Goal: Task Accomplishment & Management: Use online tool/utility

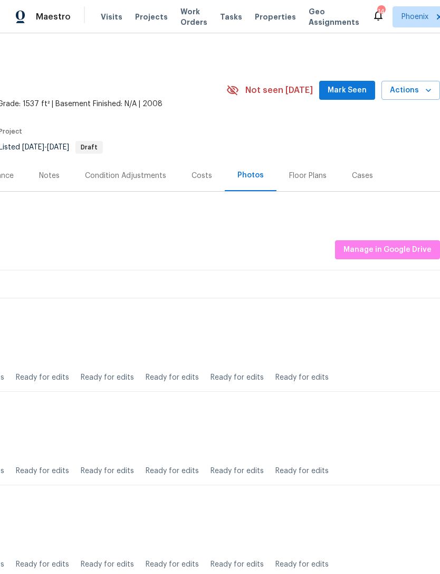
scroll to position [0, 156]
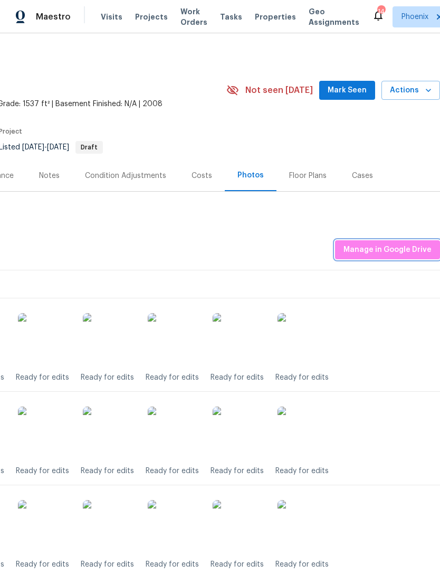
click at [402, 257] on span "Manage in Google Drive" at bounding box center [388, 249] width 88 height 13
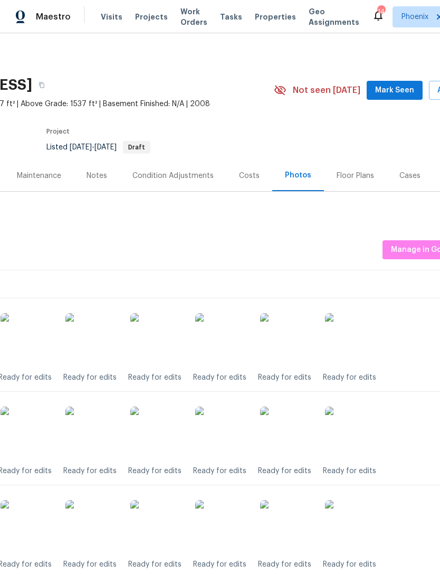
scroll to position [0, 117]
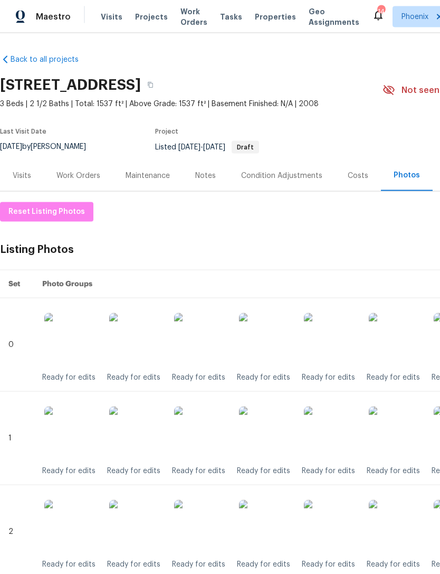
scroll to position [10, 0]
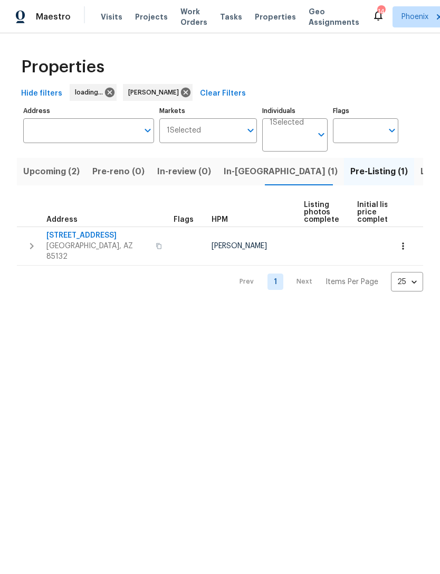
click at [61, 179] on span "Upcoming (2)" at bounding box center [51, 171] width 56 height 15
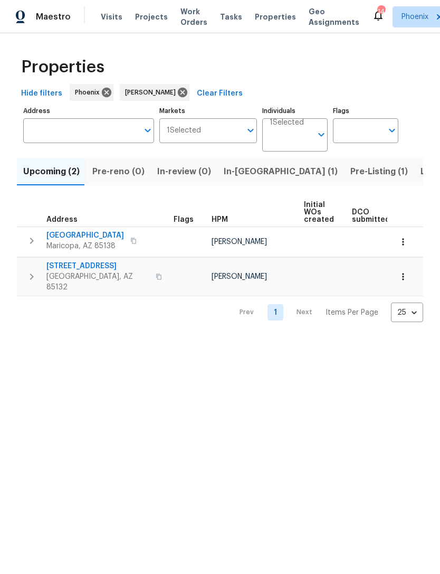
click at [244, 179] on span "In-reno (1)" at bounding box center [281, 171] width 114 height 15
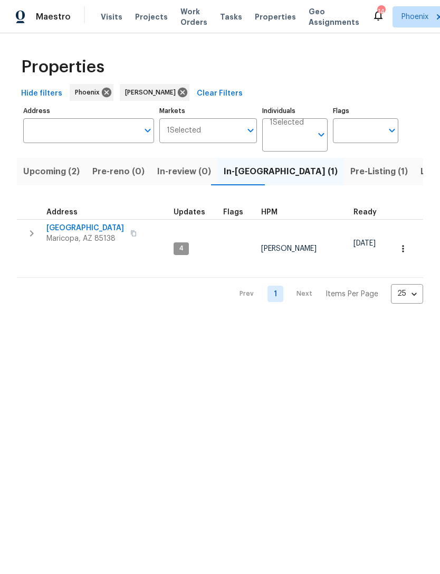
click at [90, 233] on span "21610 N Bradford Dr" at bounding box center [85, 228] width 78 height 11
click at [421, 179] on span "Listed (17)" at bounding box center [442, 171] width 43 height 15
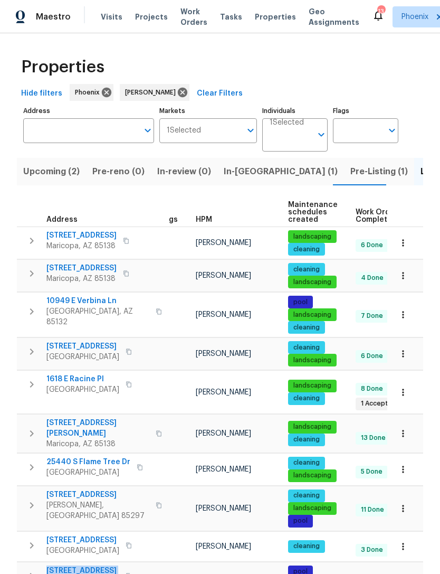
click at [240, 164] on span "In-reno (1)" at bounding box center [281, 171] width 114 height 15
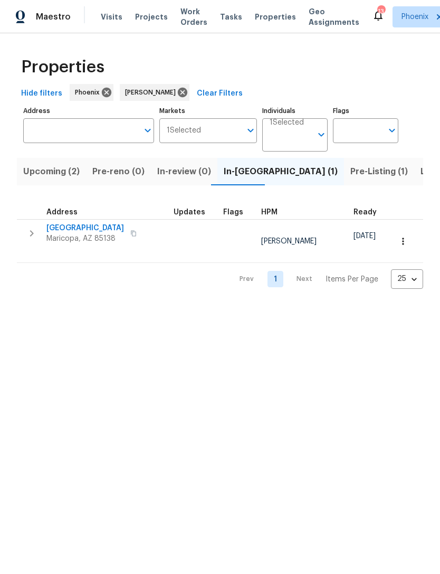
click at [76, 233] on span "[GEOGRAPHIC_DATA]" at bounding box center [85, 228] width 78 height 11
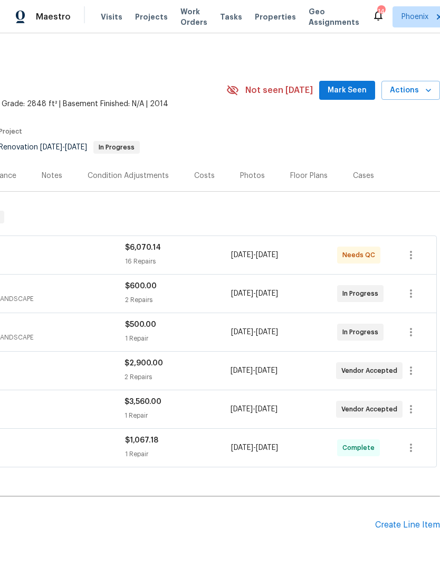
scroll to position [-1, 157]
click at [353, 97] on span "Mark Seen" at bounding box center [347, 90] width 39 height 13
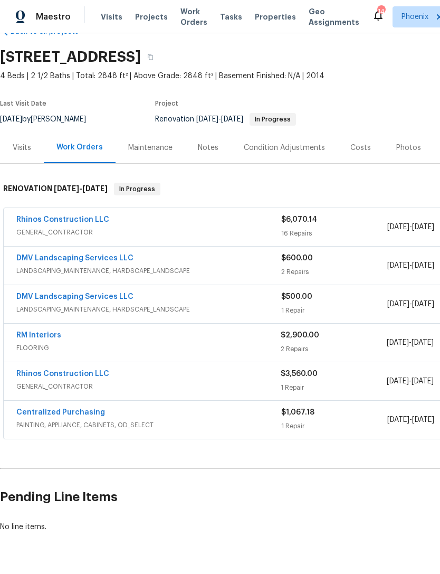
scroll to position [29, 0]
click at [207, 153] on div "Notes" at bounding box center [208, 147] width 21 height 11
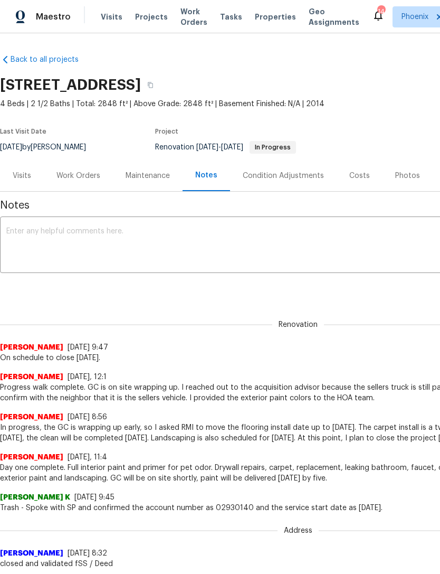
click at [150, 245] on textarea at bounding box center [298, 246] width 584 height 37
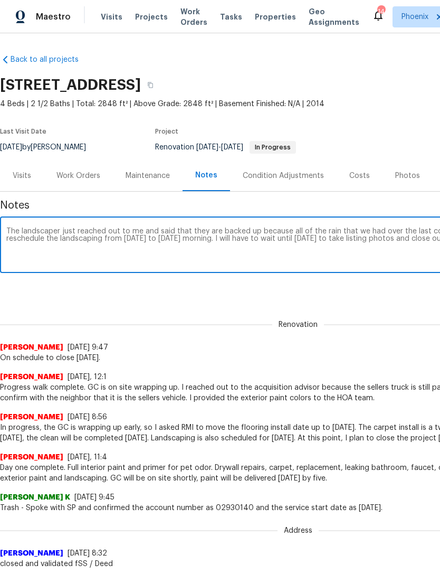
type textarea "The landscaper just reached out to me and said that they are backed up because …"
click at [382, 319] on div "Renovation Melissa Muralt-Ochoa 9/26/25, 9:47 On schedule to close Monday." at bounding box center [298, 335] width 596 height 56
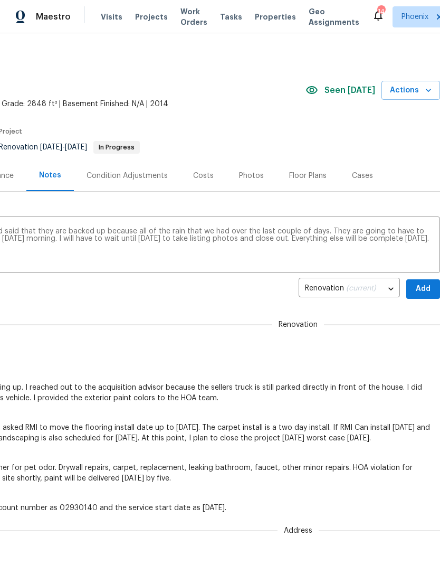
scroll to position [0, 156]
click at [425, 296] on span "Add" at bounding box center [423, 288] width 17 height 13
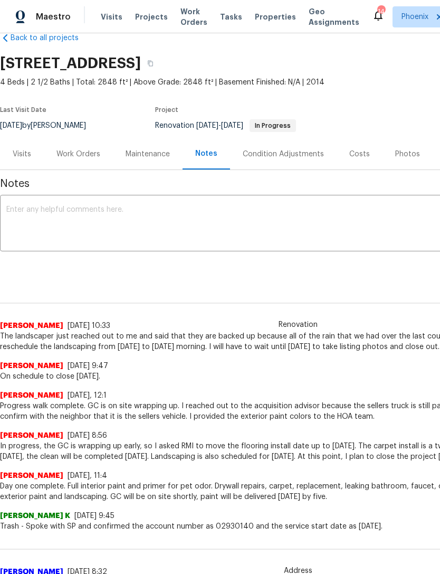
scroll to position [23, 0]
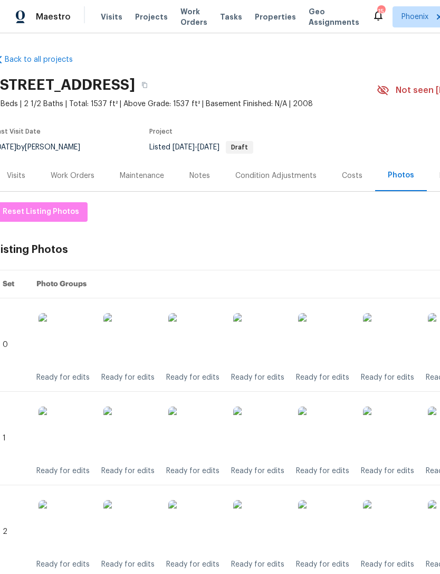
scroll to position [0, 6]
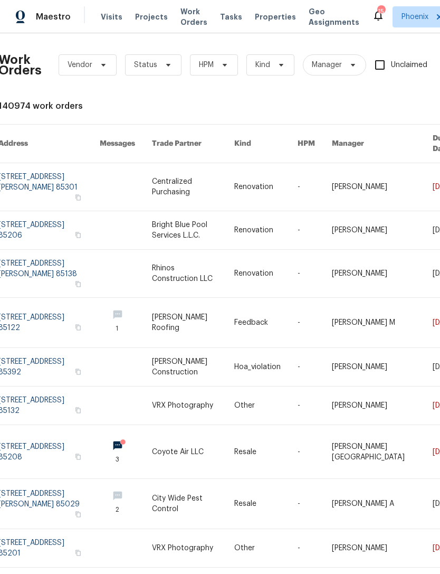
scroll to position [0, 2]
click at [218, 69] on span at bounding box center [223, 65] width 12 height 8
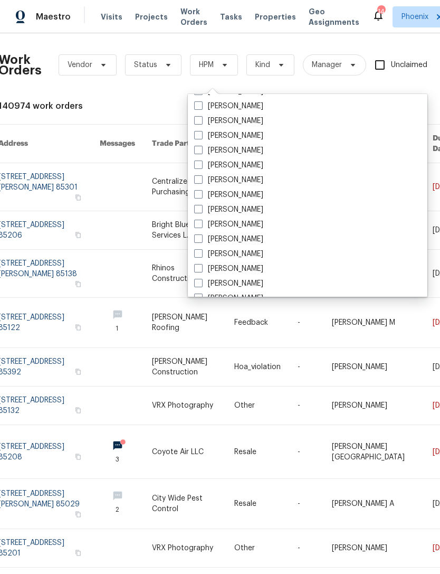
scroll to position [515, 0]
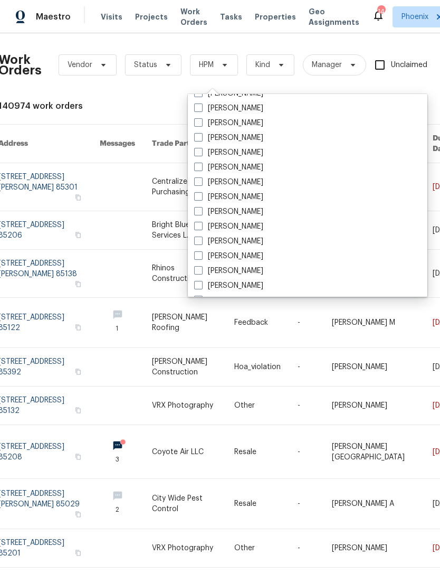
click at [263, 200] on label "[PERSON_NAME]" at bounding box center [228, 197] width 69 height 11
click at [201, 198] on input "[PERSON_NAME]" at bounding box center [197, 195] width 7 height 7
checkbox input "true"
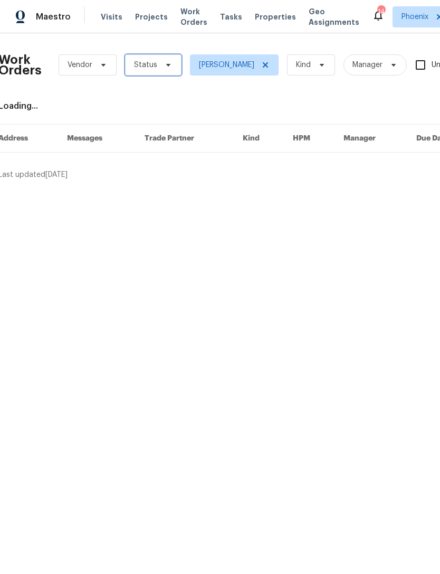
click at [161, 69] on span at bounding box center [167, 65] width 12 height 8
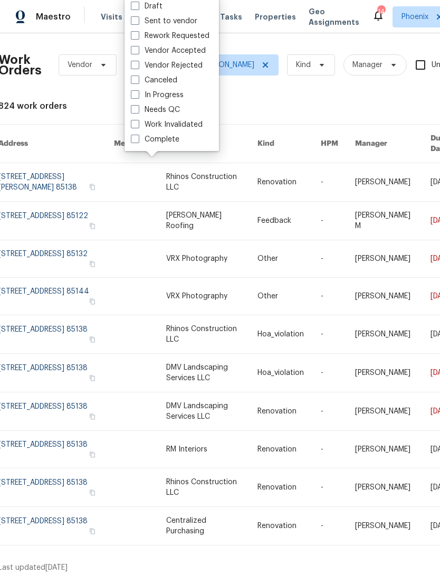
click at [170, 110] on label "Needs QC" at bounding box center [155, 110] width 49 height 11
click at [138, 110] on input "Needs QC" at bounding box center [134, 108] width 7 height 7
checkbox input "true"
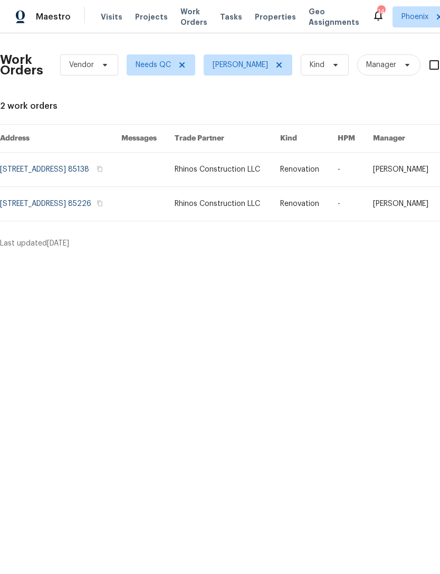
click at [88, 214] on link at bounding box center [60, 204] width 121 height 34
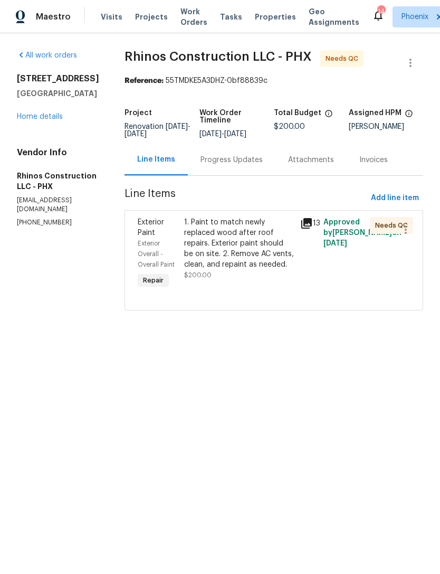
click at [254, 251] on div "1. Paint to match newly replaced wood after roof repairs. Exterior paint should…" at bounding box center [239, 243] width 110 height 53
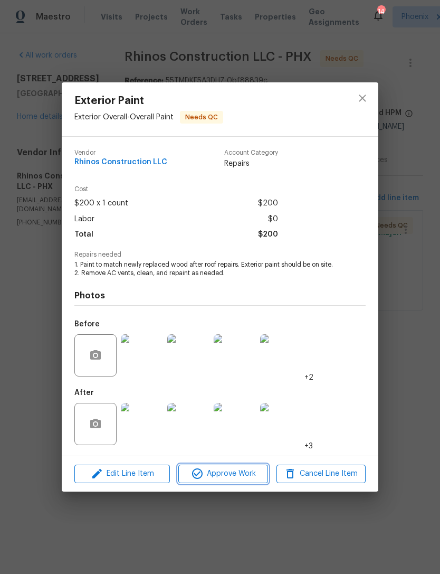
click at [227, 480] on span "Approve Work" at bounding box center [223, 473] width 83 height 13
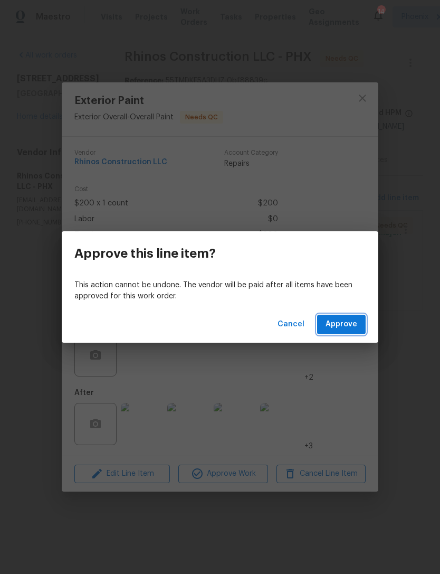
click at [344, 324] on span "Approve" at bounding box center [342, 324] width 32 height 13
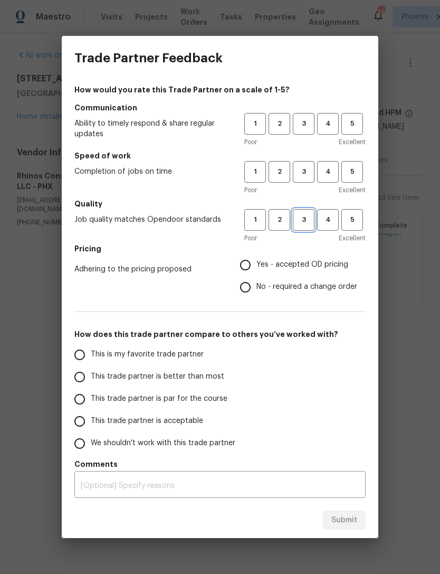
click at [303, 223] on span "3" at bounding box center [304, 220] width 20 height 12
click at [312, 174] on span "3" at bounding box center [304, 172] width 20 height 12
click at [304, 116] on button "3" at bounding box center [304, 124] width 22 height 22
click at [250, 261] on input "Yes - accepted OD pricing" at bounding box center [245, 265] width 22 height 22
radio input "true"
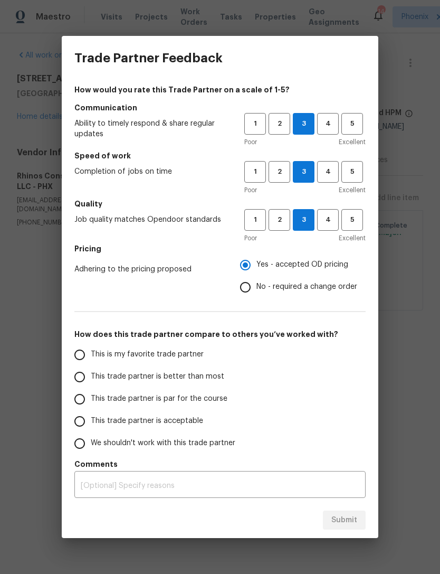
click at [85, 359] on input "This is my favorite trade partner" at bounding box center [80, 355] width 22 height 22
click at [340, 524] on span "Submit" at bounding box center [344, 520] width 26 height 13
radio input "true"
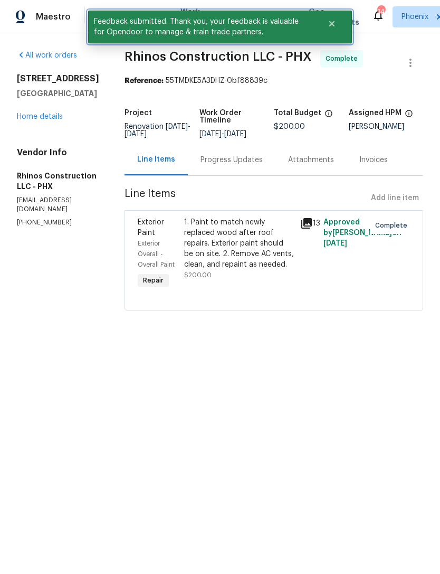
click at [337, 25] on button "Close" at bounding box center [332, 23] width 35 height 21
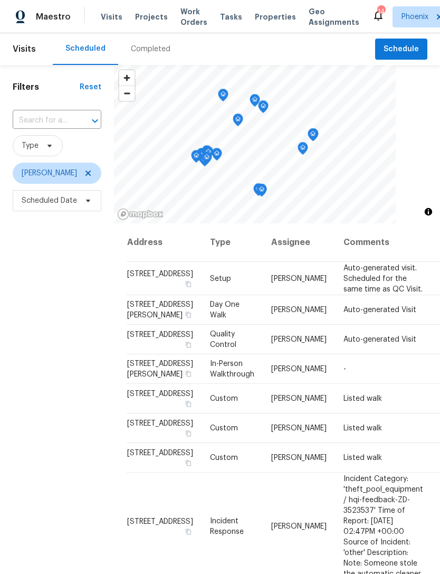
click at [72, 129] on input "text" at bounding box center [42, 120] width 59 height 16
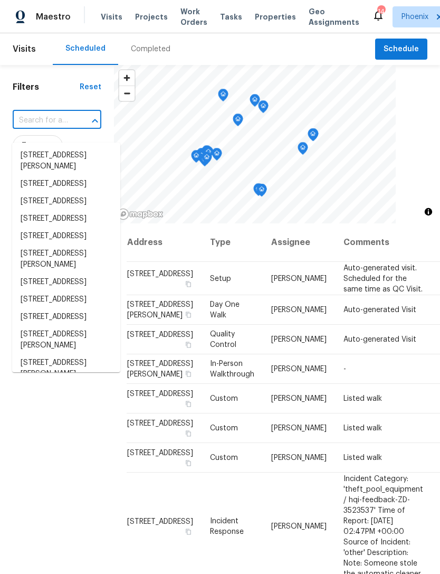
click at [58, 129] on input "text" at bounding box center [42, 120] width 59 height 16
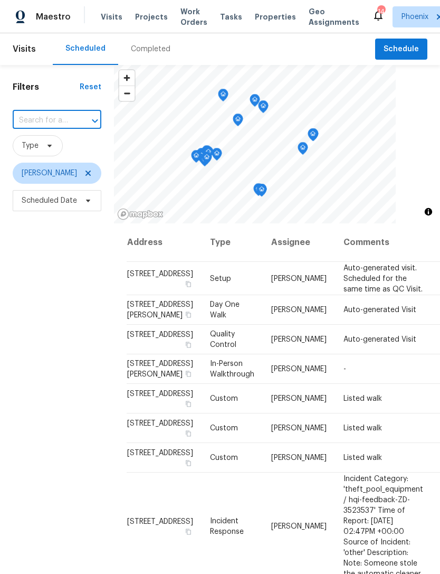
paste input "43531 W Bailey Dr, Maricopa, AZ 85138"
type input "43531 W Bailey Dr, Maricopa, AZ 85138"
click at [62, 156] on li "43531 W Bailey Dr, Maricopa, AZ 85138" at bounding box center [66, 161] width 108 height 29
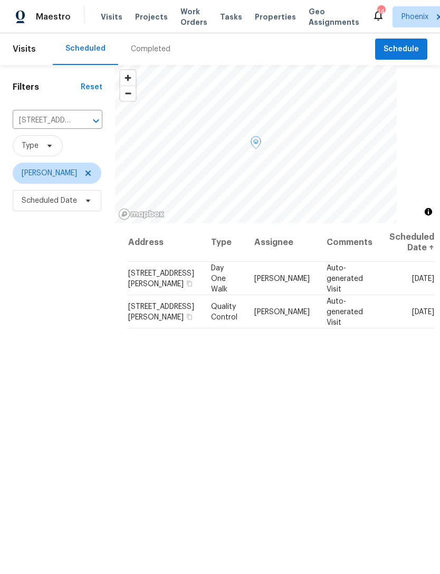
click at [0, 0] on icon at bounding box center [0, 0] width 0 height 0
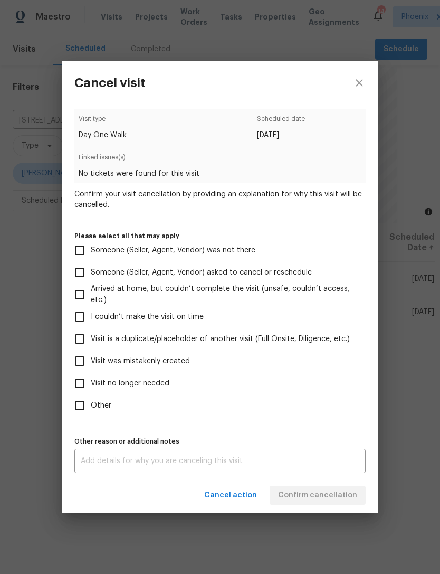
click at [146, 463] on textarea at bounding box center [220, 460] width 279 height 7
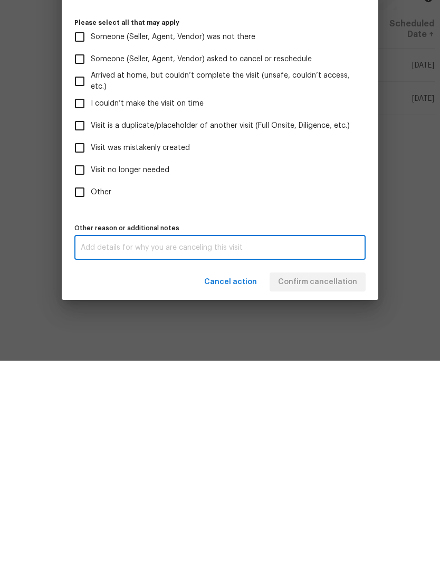
scroll to position [34, 0]
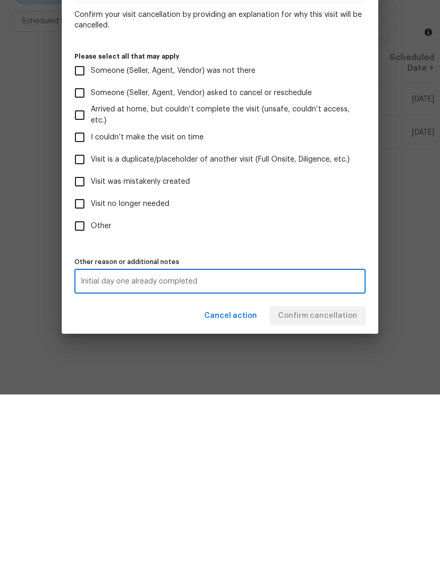
type textarea "Initial day one already completed"
click at [83, 394] on input "Other" at bounding box center [80, 405] width 22 height 22
checkbox input "true"
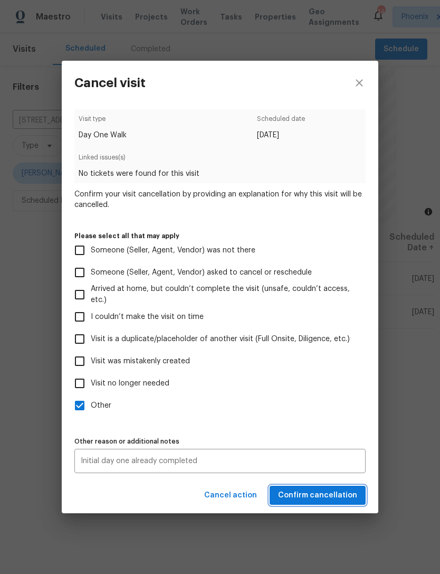
click at [330, 497] on span "Confirm cancellation" at bounding box center [317, 495] width 79 height 13
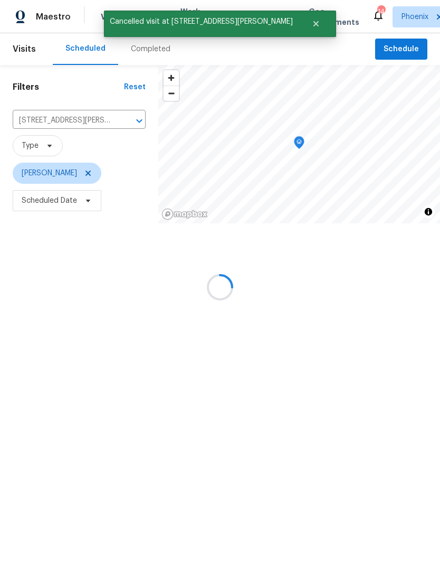
scroll to position [0, 0]
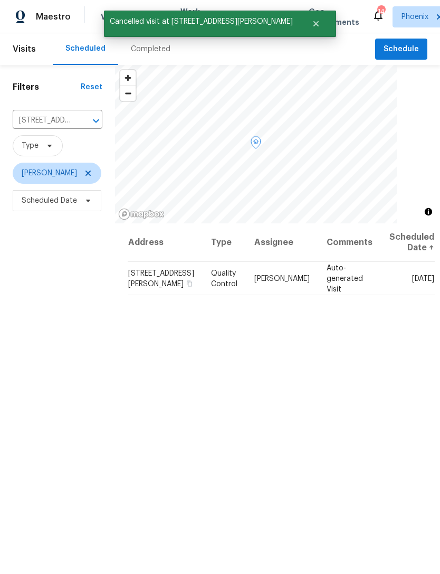
click at [0, 0] on icon at bounding box center [0, 0] width 0 height 0
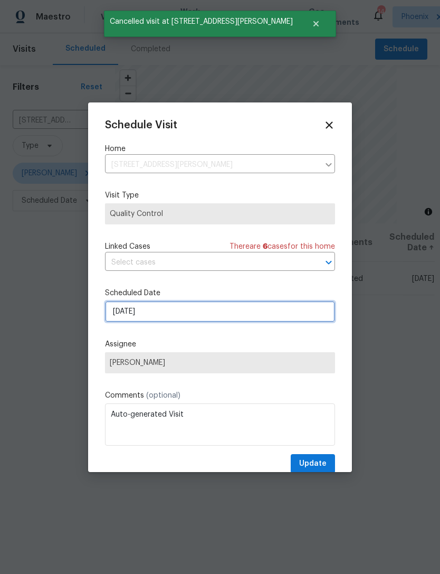
click at [251, 315] on input "10/6/2025" at bounding box center [220, 311] width 230 height 21
select select "9"
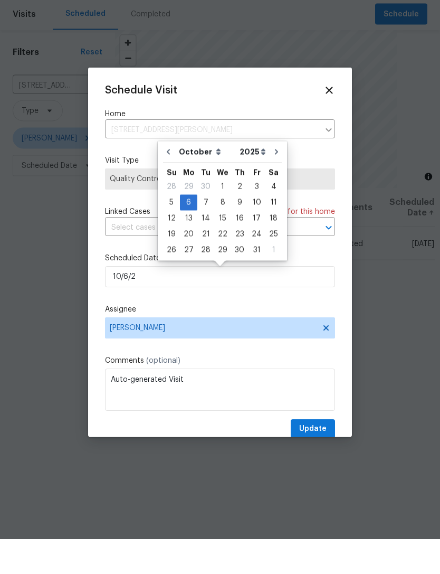
click at [332, 119] on icon at bounding box center [330, 125] width 12 height 12
type input "10/6/2025"
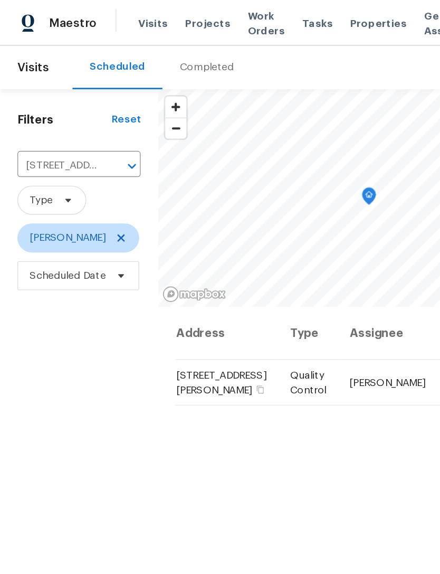
click at [268, 373] on div "Address Type Assignee Comments Scheduled Date ↑ 43531 W Bailey Dr, Maricopa, AZ…" at bounding box center [277, 452] width 325 height 459
click at [86, 124] on icon "Clear" at bounding box center [83, 121] width 6 height 6
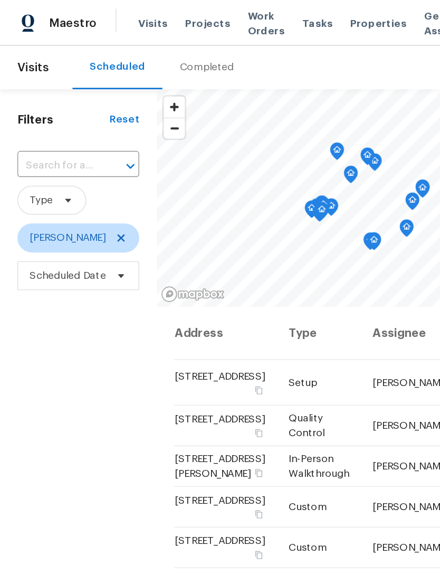
click at [59, 129] on input "text" at bounding box center [42, 120] width 59 height 16
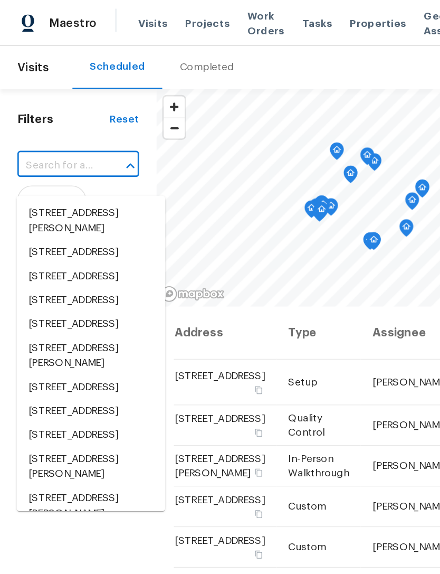
click at [34, 129] on input "text" at bounding box center [42, 120] width 59 height 16
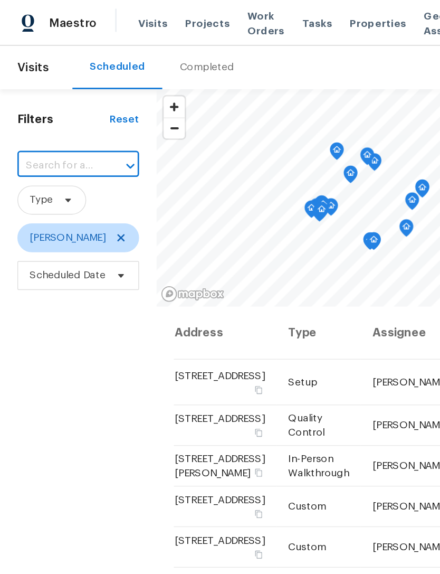
paste input "4619 W Orchid Ln, Chandler, AZ 85226"
type input "4619 W Orchid Ln, Chandler, AZ 85226"
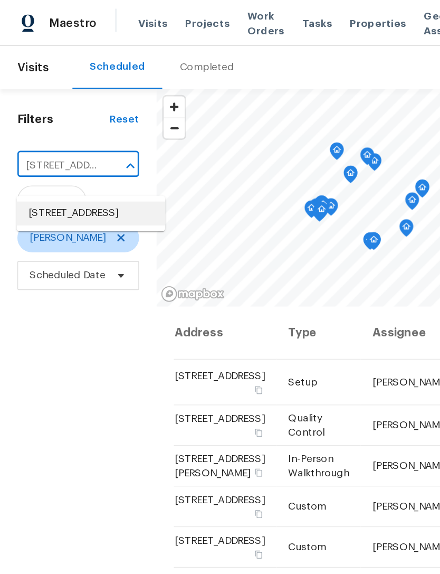
click at [41, 163] on li "4619 W Orchid Ln, Chandler, AZ 85226" at bounding box center [66, 155] width 108 height 17
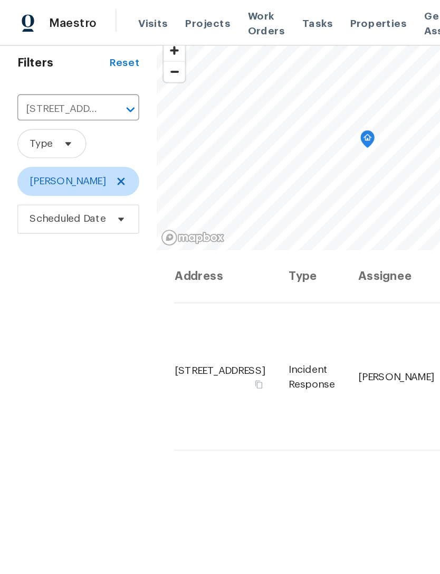
scroll to position [40, 0]
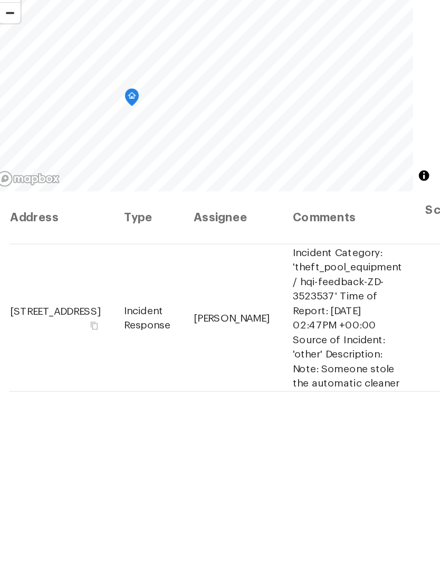
click at [0, 0] on icon at bounding box center [0, 0] width 0 height 0
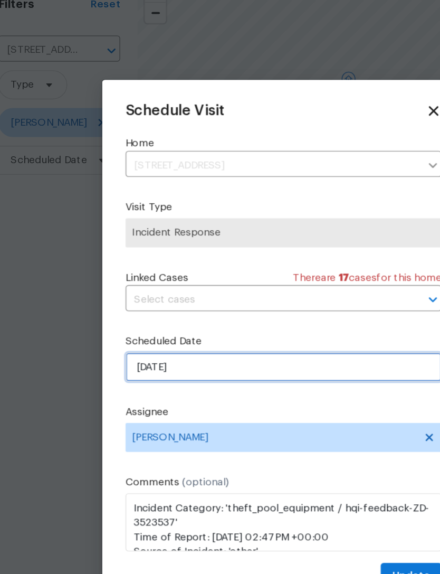
click at [208, 301] on input "9/30/2025" at bounding box center [220, 311] width 230 height 21
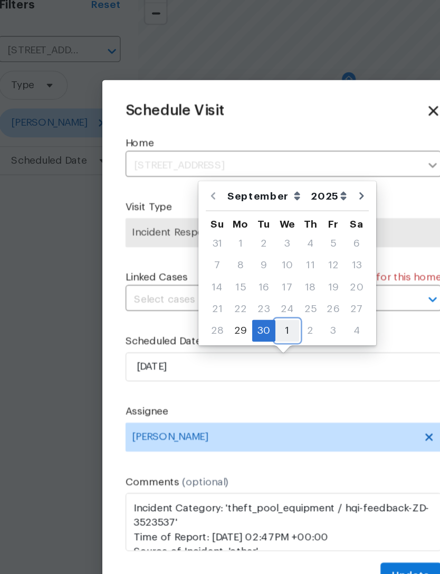
click at [214, 278] on div "1" at bounding box center [222, 285] width 17 height 15
type input "10/1/2025"
select select "9"
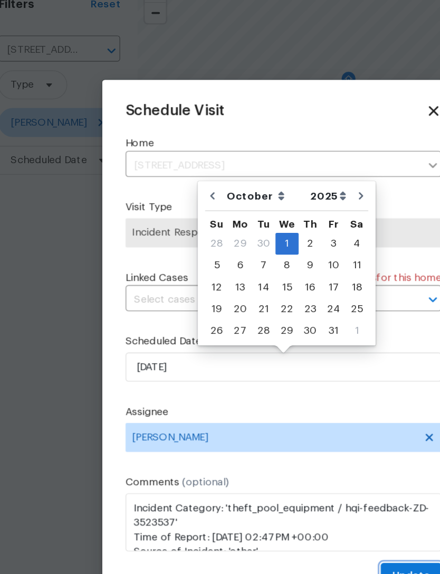
click at [305, 457] on span "Update" at bounding box center [312, 463] width 27 height 13
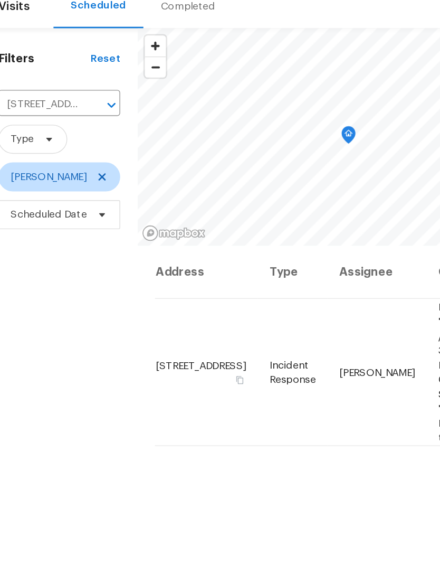
scroll to position [0, 0]
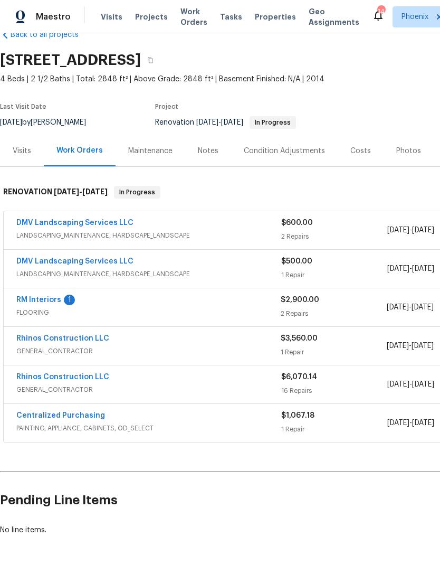
scroll to position [25, 0]
click at [32, 304] on link "RM Interiors" at bounding box center [38, 299] width 45 height 7
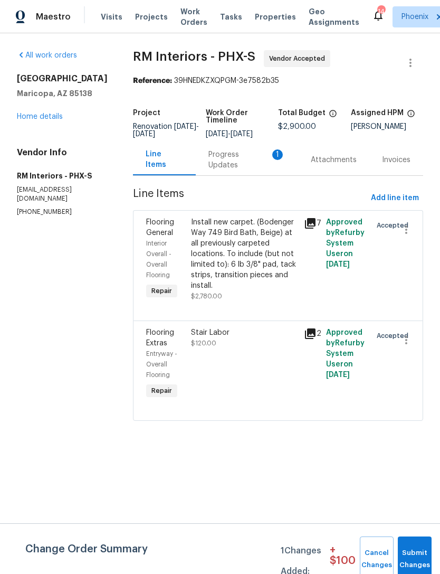
click at [242, 170] on div "Progress Updates 1" at bounding box center [247, 159] width 77 height 21
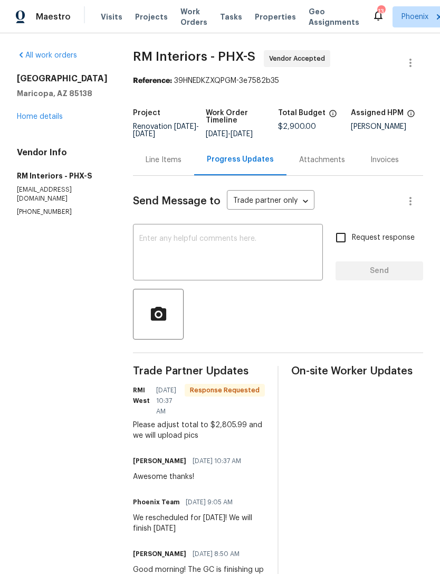
click at [27, 120] on link "Home details" at bounding box center [40, 116] width 46 height 7
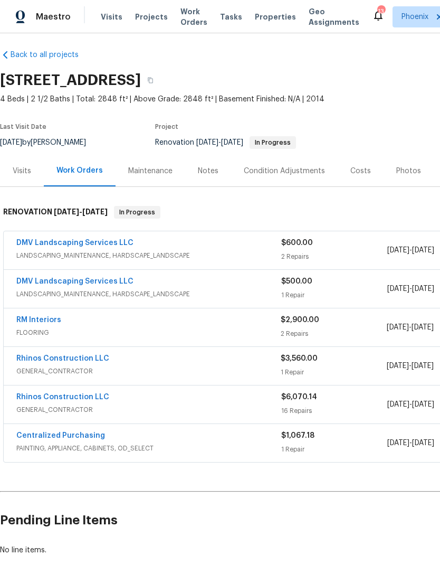
scroll to position [5, 0]
click at [72, 362] on link "Rhinos Construction LLC" at bounding box center [62, 358] width 93 height 7
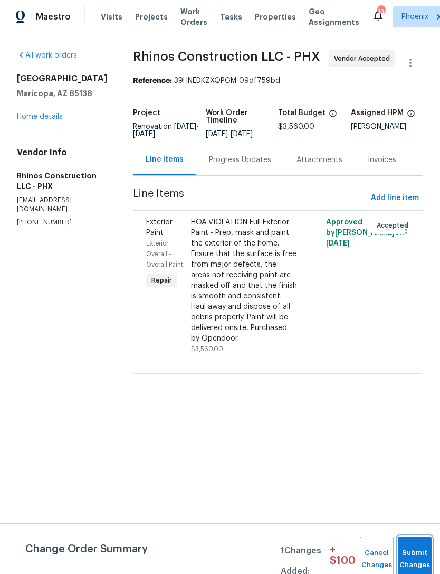
click at [420, 556] on button "Submit Changes" at bounding box center [415, 558] width 34 height 45
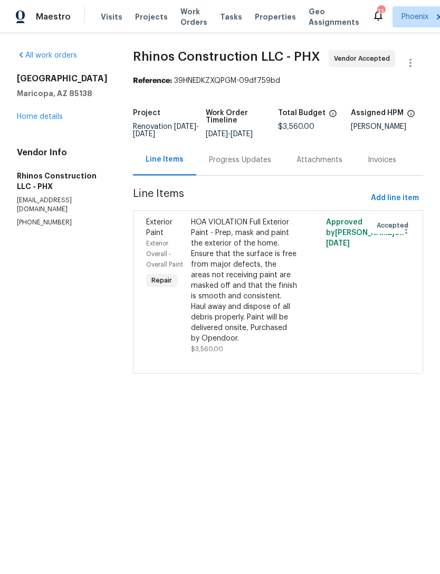
click at [29, 120] on link "Home details" at bounding box center [40, 116] width 46 height 7
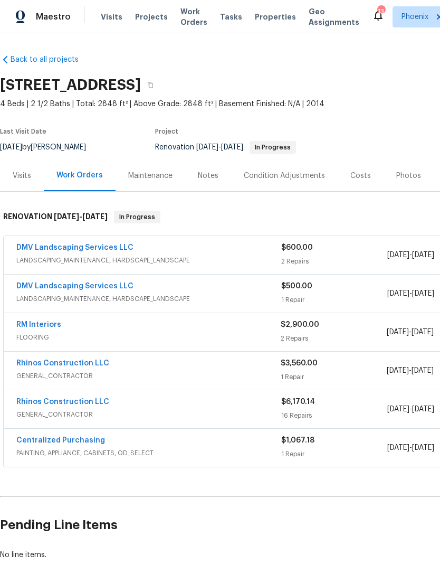
click at [64, 405] on link "Rhinos Construction LLC" at bounding box center [62, 401] width 93 height 7
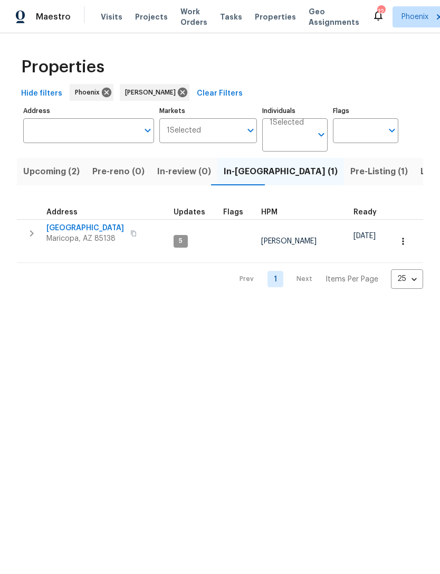
click at [78, 244] on span "Maricopa, AZ 85138" at bounding box center [85, 238] width 78 height 11
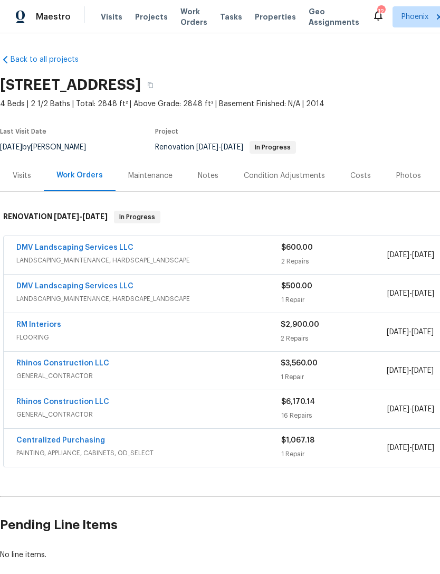
click at [41, 328] on link "RM Interiors" at bounding box center [38, 324] width 45 height 7
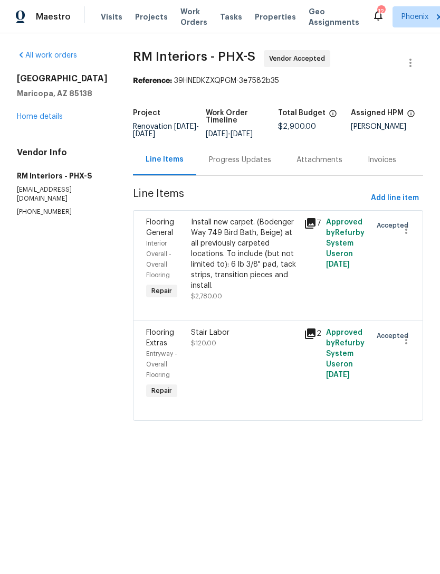
click at [239, 165] on div "Progress Updates" at bounding box center [240, 160] width 62 height 11
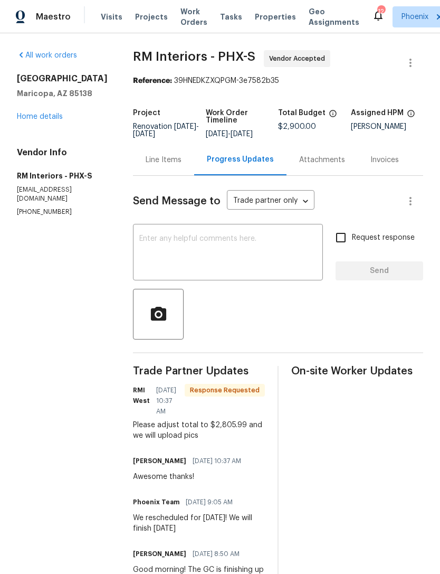
click at [152, 165] on div "Line Items" at bounding box center [164, 160] width 36 height 11
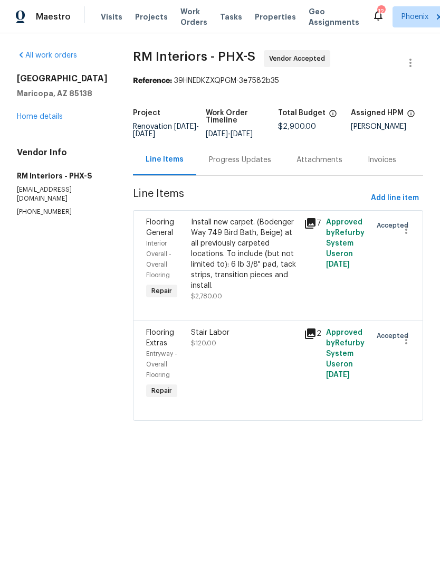
click at [267, 263] on div "Install new carpet. (Bodenger Way 749 Bird Bath, Beige) at all previously carpe…" at bounding box center [244, 254] width 106 height 74
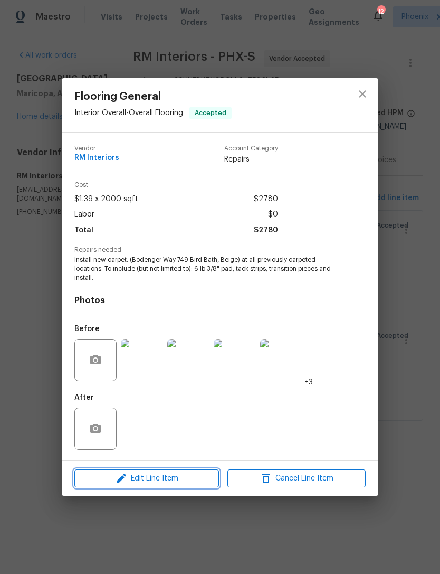
click at [163, 480] on span "Edit Line Item" at bounding box center [147, 478] width 138 height 13
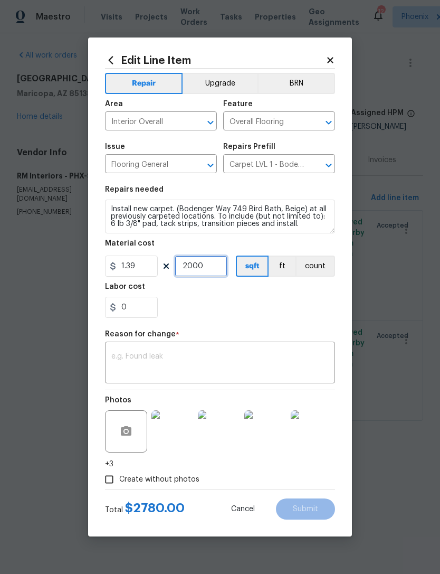
click at [221, 266] on input "2000" at bounding box center [201, 265] width 53 height 21
type input "1"
click at [151, 269] on input "1.39" at bounding box center [131, 265] width 53 height 21
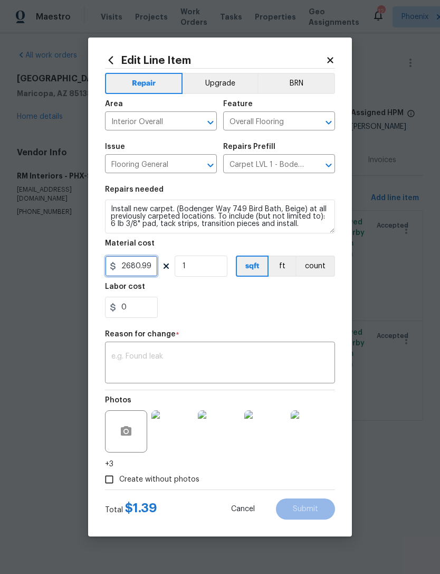
type input "2680.99"
click at [278, 357] on textarea at bounding box center [219, 364] width 217 height 22
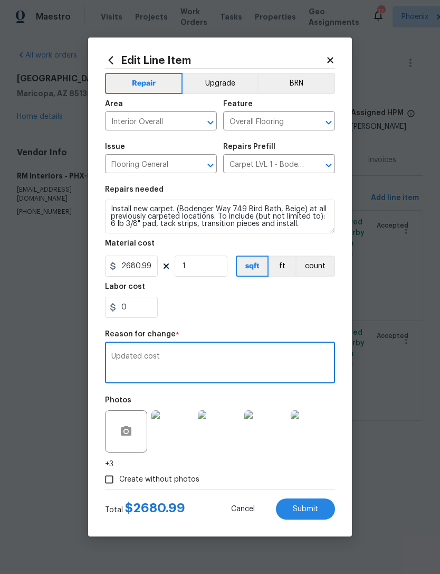
type textarea "Updated cost"
click at [315, 308] on div "0" at bounding box center [220, 307] width 230 height 21
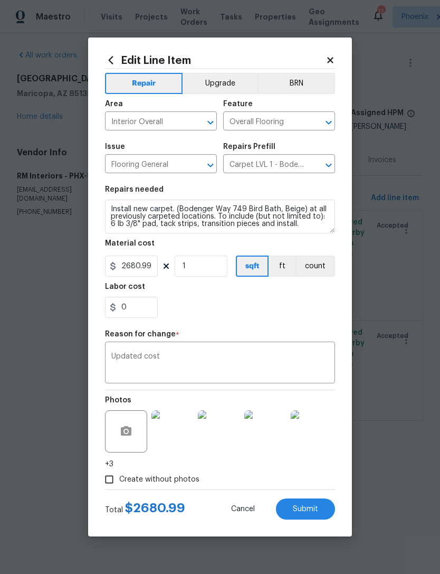
click at [313, 509] on span "Submit" at bounding box center [305, 509] width 25 height 8
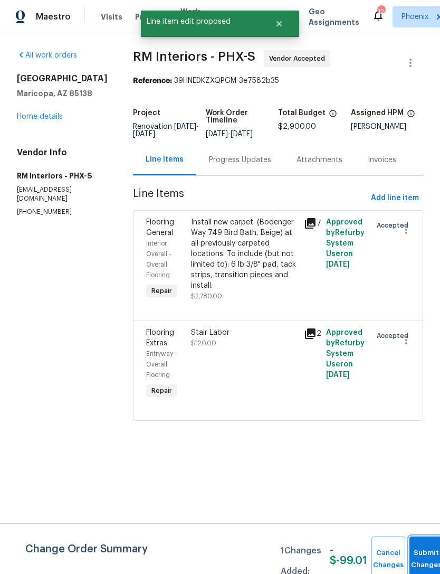
click at [425, 550] on button "Submit Changes" at bounding box center [427, 558] width 34 height 45
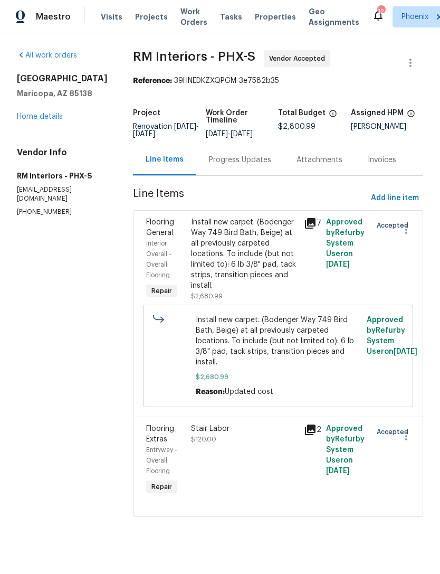
click at [231, 165] on div "Progress Updates" at bounding box center [240, 160] width 62 height 11
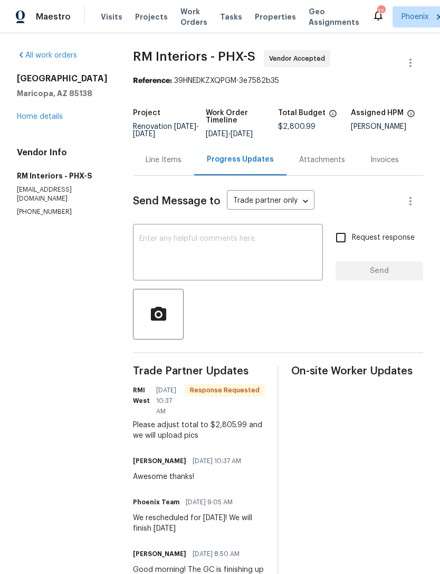
click at [196, 376] on span "Trade Partner Updates" at bounding box center [199, 371] width 132 height 11
click at [161, 165] on div "Line Items" at bounding box center [164, 160] width 36 height 11
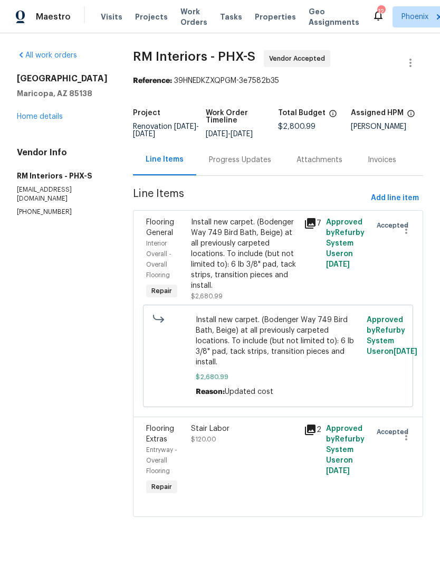
click at [234, 175] on div "Progress Updates" at bounding box center [240, 159] width 88 height 31
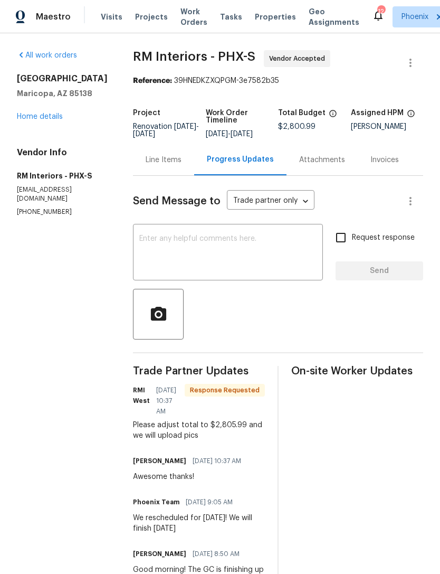
click at [153, 165] on div "Line Items" at bounding box center [164, 160] width 36 height 11
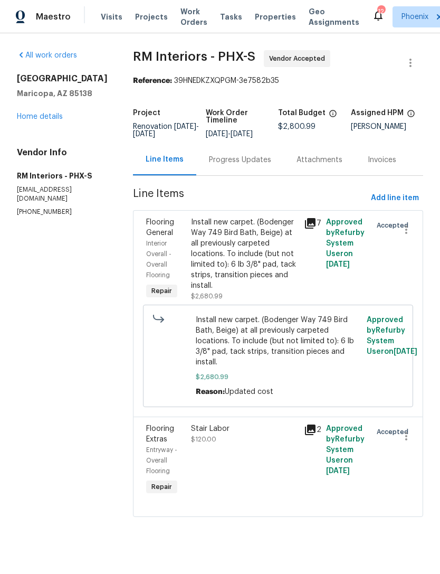
click at [233, 165] on div "Progress Updates" at bounding box center [240, 160] width 62 height 11
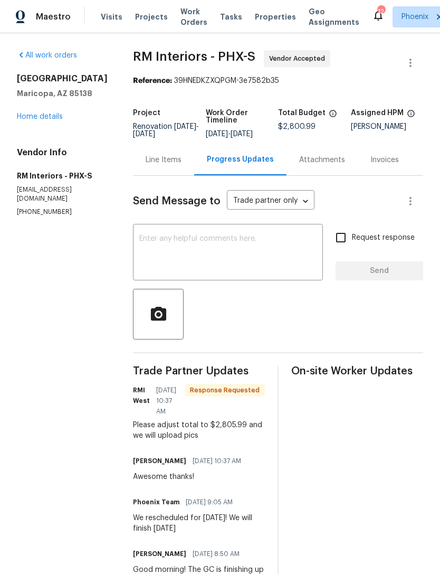
click at [151, 165] on div "Line Items" at bounding box center [164, 160] width 36 height 11
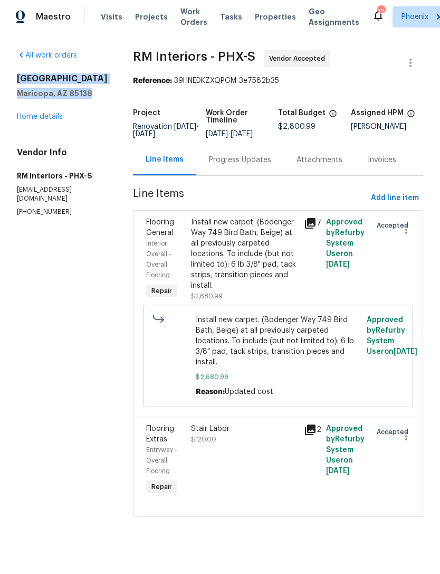
copy div "[STREET_ADDRESS][PERSON_NAME]"
click at [271, 434] on div "Stair Labor" at bounding box center [244, 428] width 106 height 11
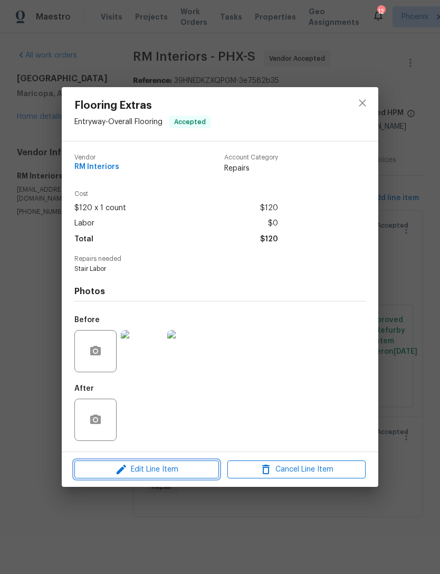
click at [155, 473] on span "Edit Line Item" at bounding box center [147, 469] width 138 height 13
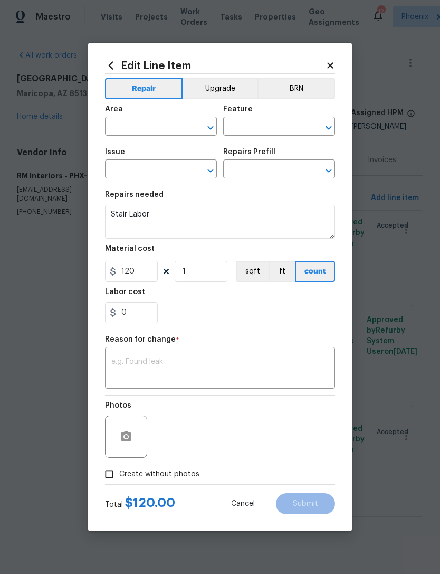
type input "Entryway"
type input "Overall Flooring"
type input "Flooring Extras"
type input "Stair Labor $120.00"
click at [150, 274] on input "120" at bounding box center [131, 271] width 53 height 21
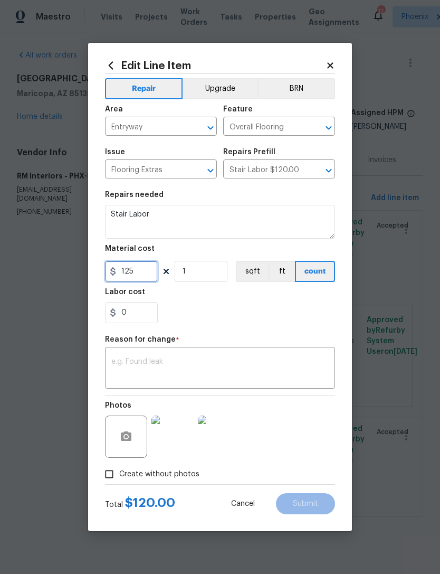
type input "125"
click at [281, 312] on div "0" at bounding box center [220, 312] width 230 height 21
click at [225, 375] on textarea at bounding box center [219, 369] width 217 height 22
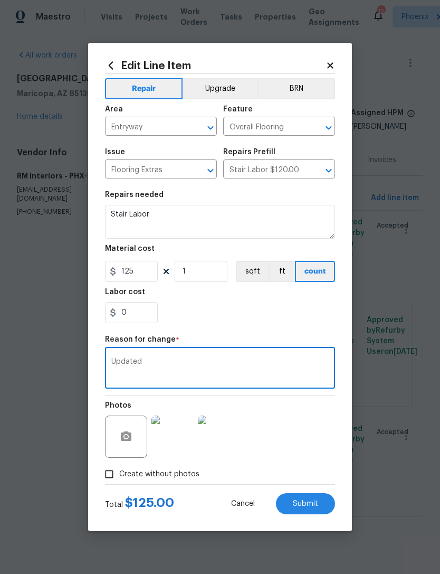
type textarea "Updated"
click at [309, 329] on section "Repairs needed Stair Labor Material cost 125 1 sqft ft count Labor cost 0" at bounding box center [220, 257] width 230 height 145
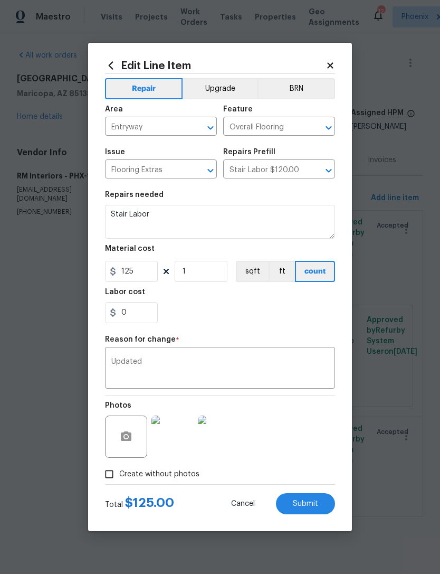
click at [315, 508] on span "Submit" at bounding box center [305, 504] width 25 height 8
type input "120"
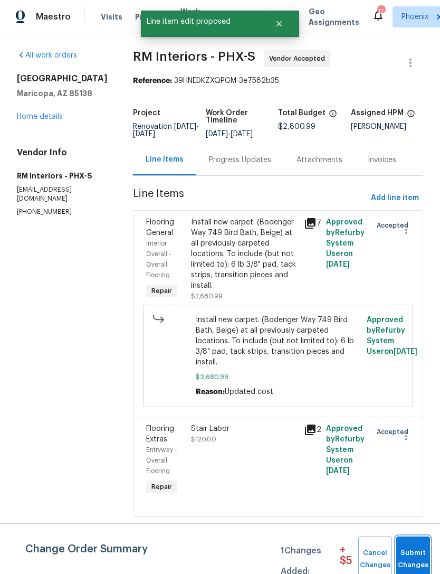
click at [420, 552] on span "Submit Changes" at bounding box center [413, 559] width 23 height 24
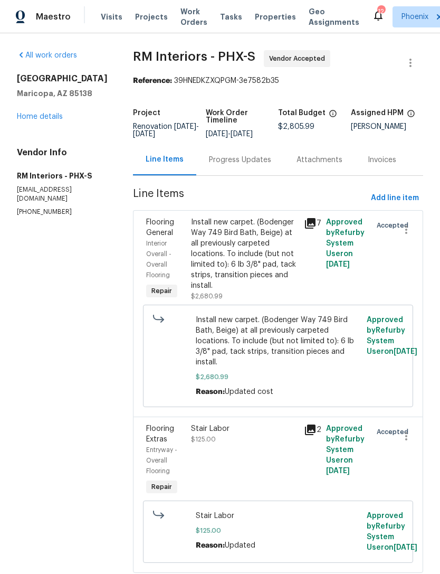
click at [229, 165] on div "Progress Updates" at bounding box center [240, 160] width 62 height 11
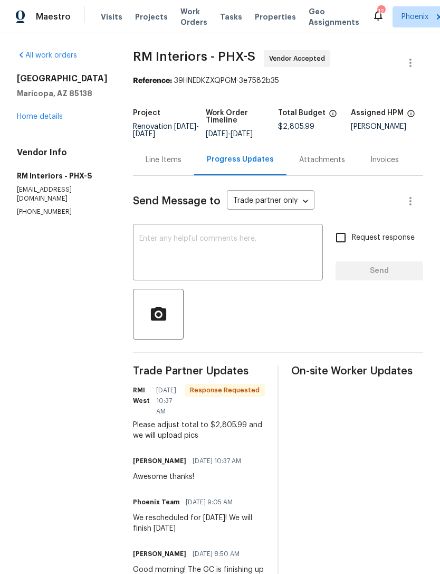
click at [18, 120] on link "Home details" at bounding box center [40, 116] width 46 height 7
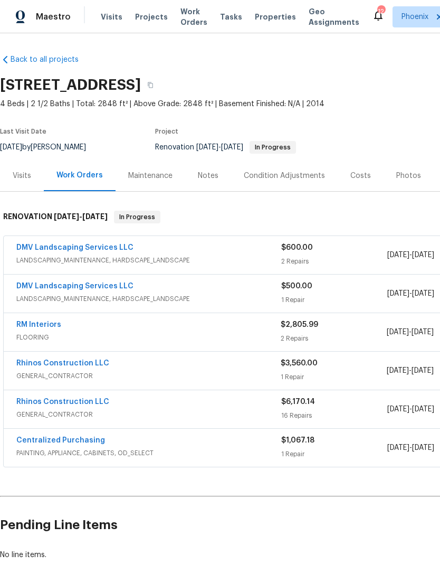
click at [31, 328] on link "RM Interiors" at bounding box center [38, 324] width 45 height 7
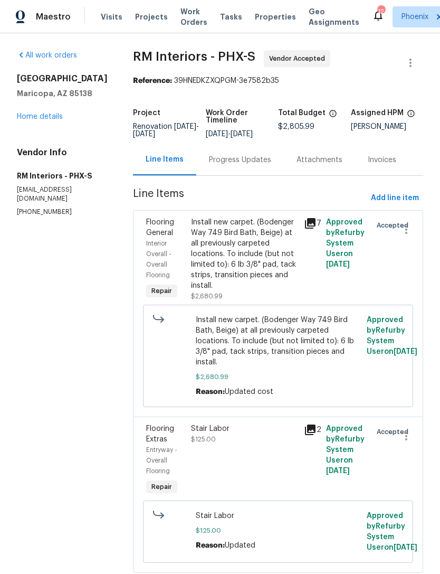
click at [231, 165] on div "Progress Updates" at bounding box center [240, 160] width 62 height 11
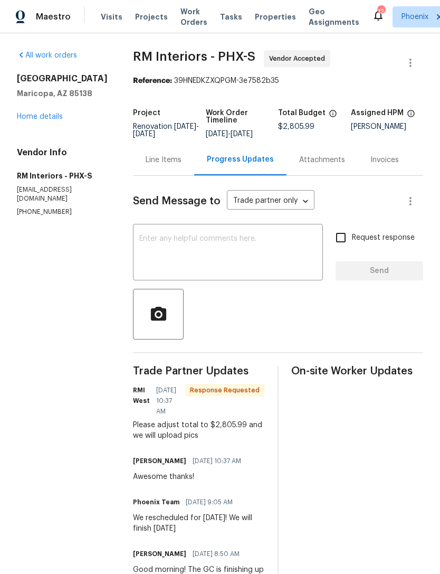
click at [196, 266] on textarea at bounding box center [227, 253] width 177 height 37
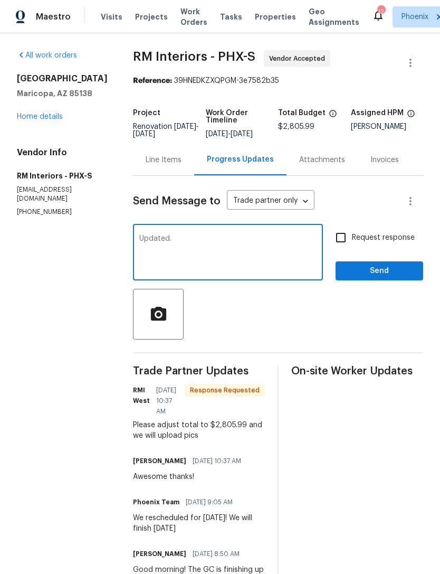
type textarea "Updated."
click at [396, 278] on span "Send" at bounding box center [379, 270] width 71 height 13
